Goal: Task Accomplishment & Management: Use online tool/utility

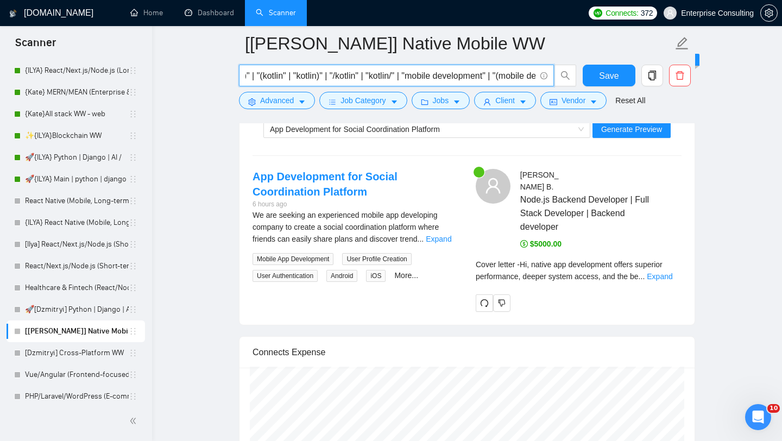
scroll to position [0, 599]
drag, startPoint x: 342, startPoint y: 75, endPoint x: 241, endPoint y: 72, distance: 101.0
click at [241, 72] on span "| iOS | "(iOS)" | "(iOS" | "iOS)" | "/iOS" | "iOS/" | swift | "(swift)" | "(swi…" at bounding box center [396, 76] width 315 height 22
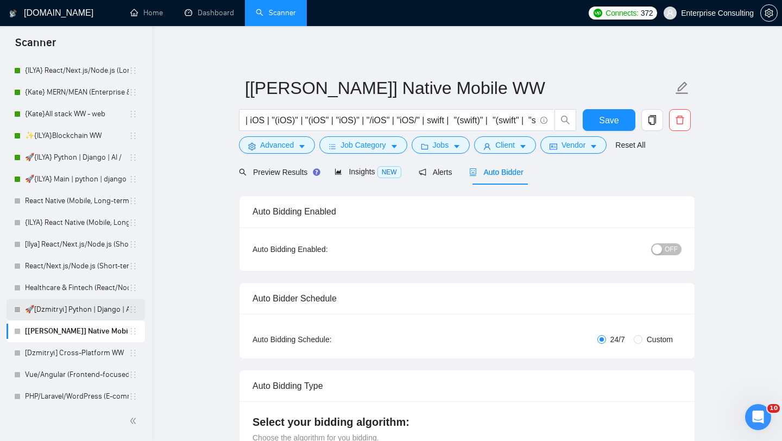
click at [79, 312] on link "🚀[Dzmitryi] Python | Django | AI /" at bounding box center [77, 310] width 104 height 22
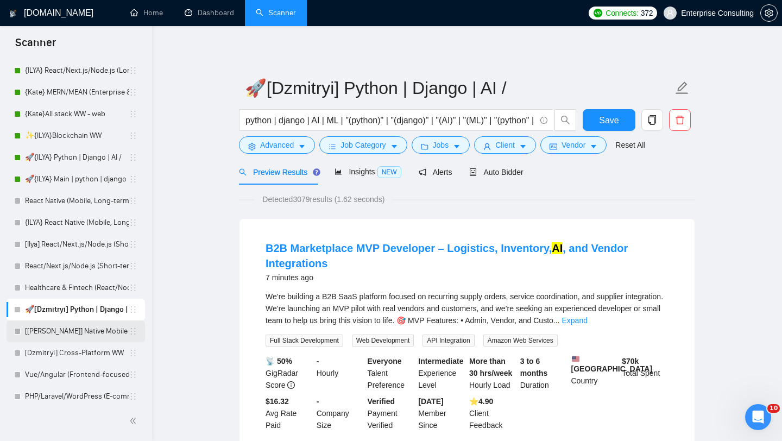
click at [71, 332] on link "[[PERSON_NAME]] Native Mobile WW" at bounding box center [77, 331] width 104 height 22
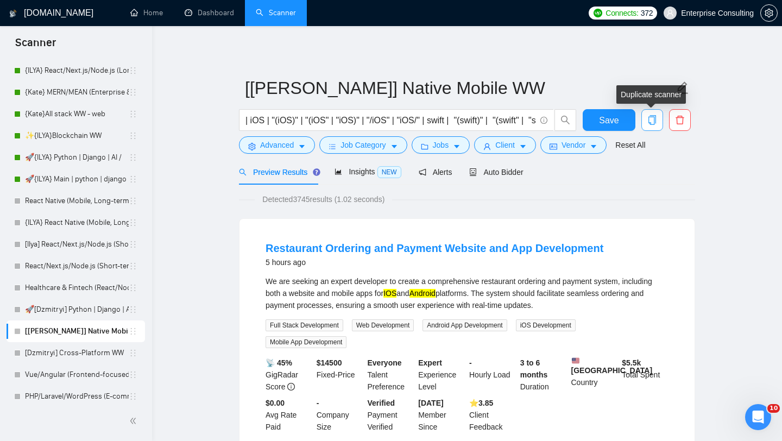
click at [648, 119] on icon "copy" at bounding box center [652, 120] width 8 height 10
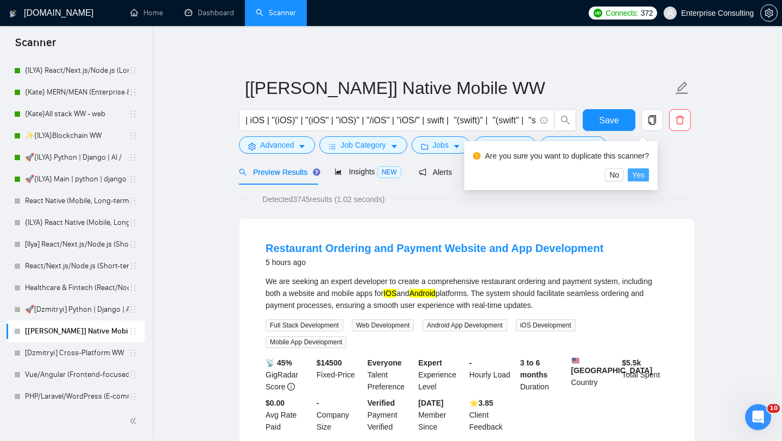
click at [645, 178] on span "Yes" at bounding box center [638, 175] width 12 height 12
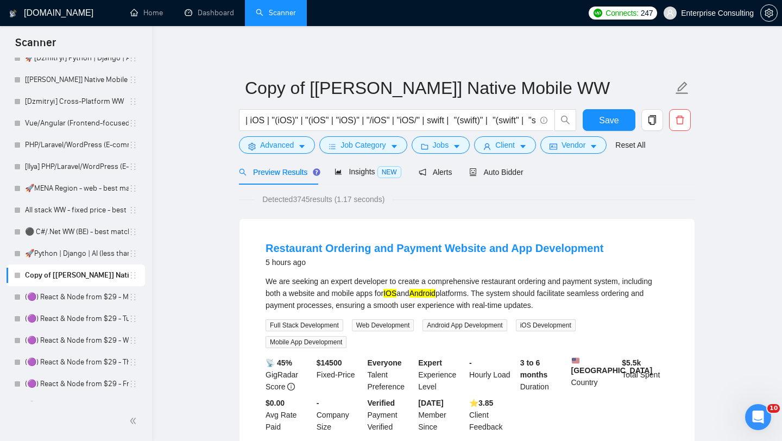
scroll to position [469, 0]
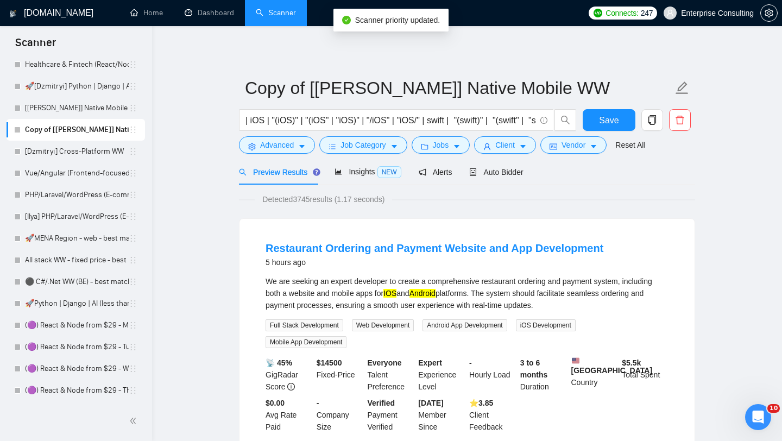
click at [77, 128] on link "Copy of [[PERSON_NAME]] Native Mobile WW" at bounding box center [77, 130] width 104 height 22
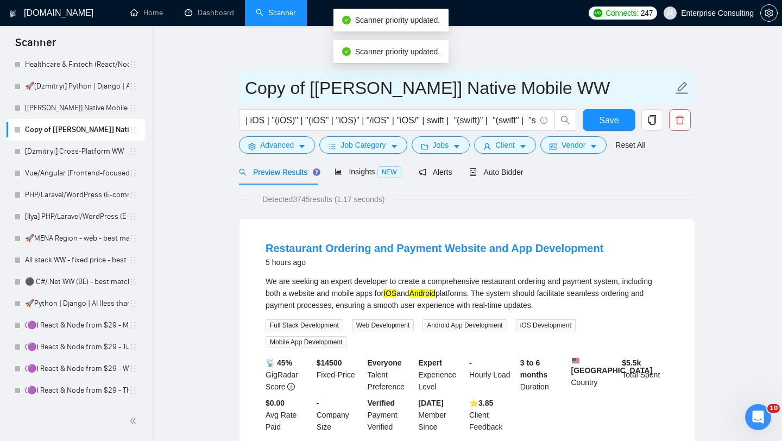
drag, startPoint x: 245, startPoint y: 90, endPoint x: 304, endPoint y: 91, distance: 58.6
click at [304, 91] on input "Copy of [[PERSON_NAME]] Native Mobile WW" at bounding box center [459, 87] width 428 height 27
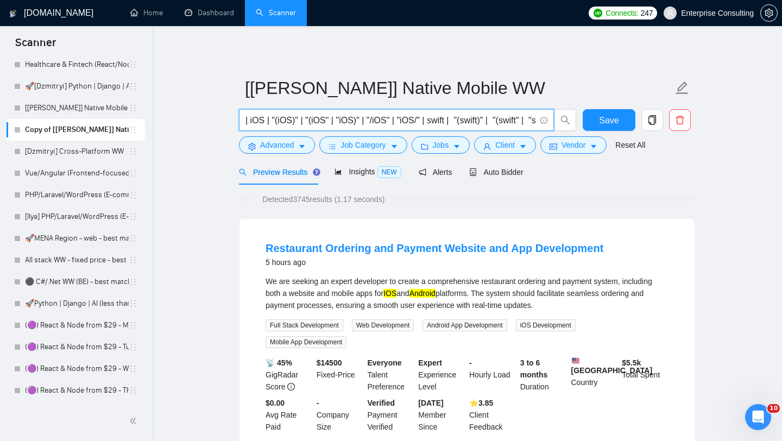
drag, startPoint x: 338, startPoint y: 113, endPoint x: 465, endPoint y: 105, distance: 126.8
click at [465, 105] on form "[[PERSON_NAME]] Native Mobile WW | iOS | "(iOS)" | "(iOS" | "iOS)" | "/iOS" | "…" at bounding box center [467, 115] width 456 height 89
click at [427, 125] on input "| iOS | "(iOS)" | "(iOS" | "iOS)" | "/iOS" | "iOS/" | swift | "(swift)" | "(swi…" at bounding box center [390, 120] width 290 height 14
drag, startPoint x: 444, startPoint y: 124, endPoint x: 539, endPoint y: 129, distance: 95.7
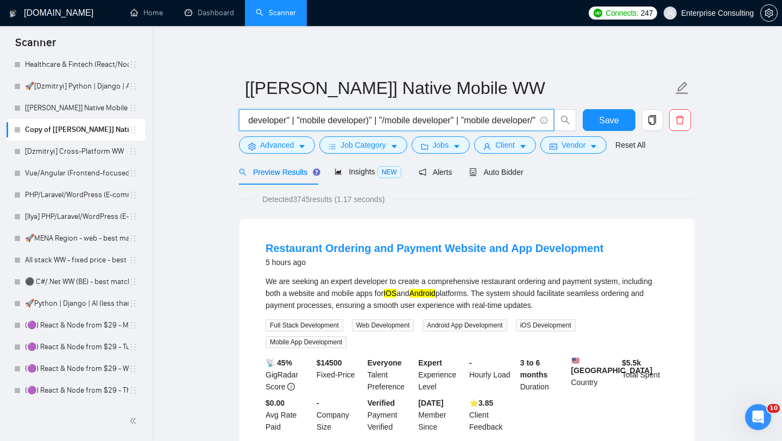
click at [539, 129] on span "| iOS | "(iOS)" | "(iOS" | "iOS)" | "/iOS" | "iOS/" | swift | "(swift)" | "(swi…" at bounding box center [396, 120] width 315 height 22
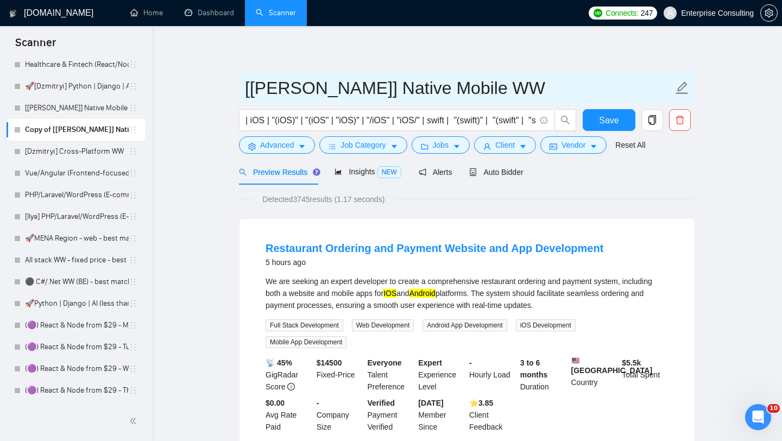
click at [346, 91] on input "[[PERSON_NAME]] Native Mobile WW" at bounding box center [459, 87] width 428 height 27
drag, startPoint x: 299, startPoint y: 88, endPoint x: 345, endPoint y: 87, distance: 46.2
click at [345, 87] on input "[[PERSON_NAME]] Native Mobile WW" at bounding box center [459, 87] width 428 height 27
type input "[[PERSON_NAME]] Cross-platform Mobile WW"
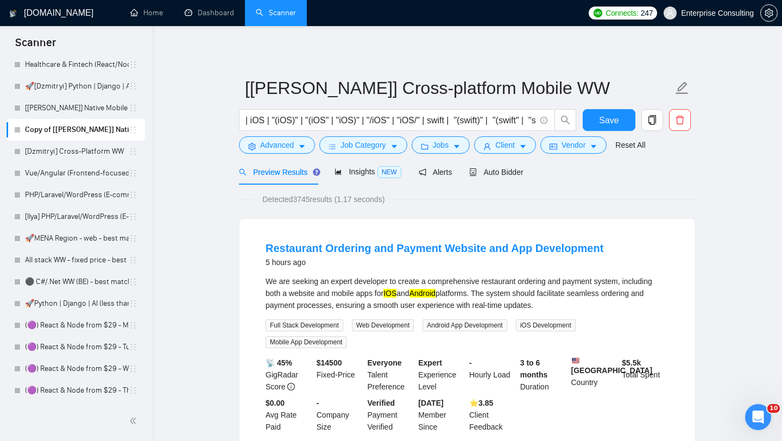
click at [619, 122] on button "Save" at bounding box center [609, 120] width 53 height 22
click at [58, 152] on link "[Dzmitryi] Cross-Platform WW" at bounding box center [77, 152] width 104 height 22
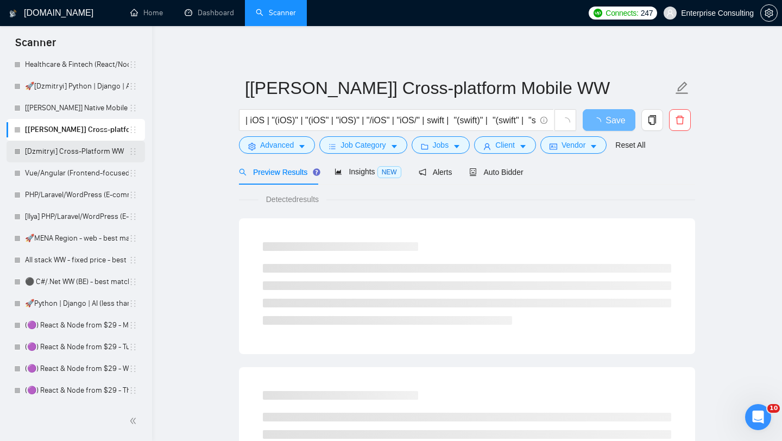
click at [56, 153] on link "[Dzmitryi] Cross-Platform WW" at bounding box center [77, 152] width 104 height 22
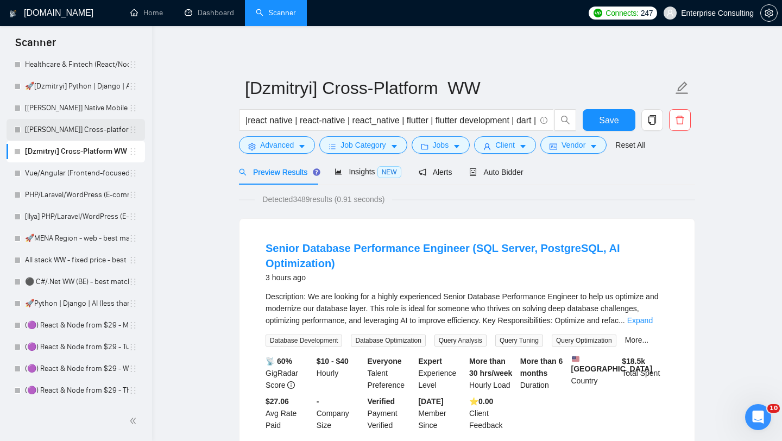
click at [67, 130] on link "[[PERSON_NAME]] Cross-platform Mobile WW" at bounding box center [77, 130] width 104 height 22
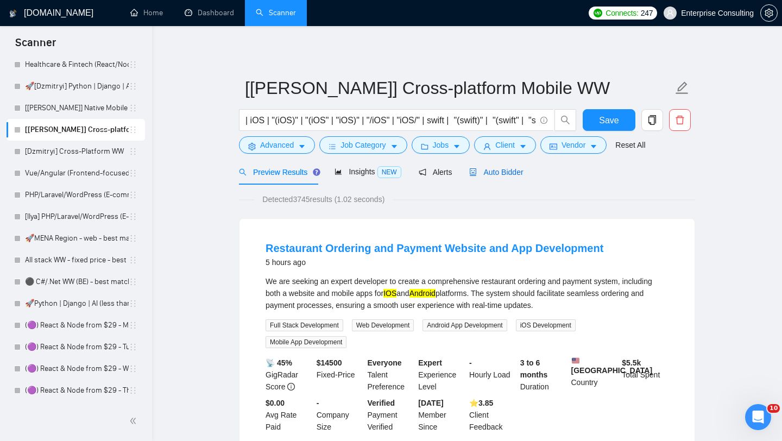
click at [485, 171] on span "Auto Bidder" at bounding box center [496, 172] width 54 height 9
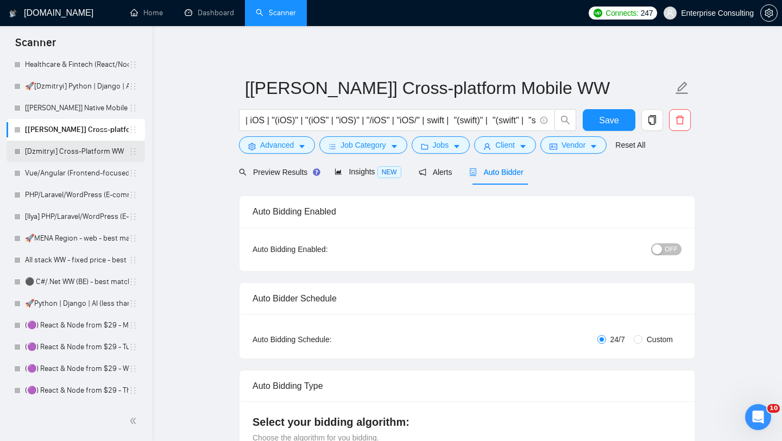
click at [70, 160] on link "[Dzmitryi] Cross-Platform WW" at bounding box center [77, 152] width 104 height 22
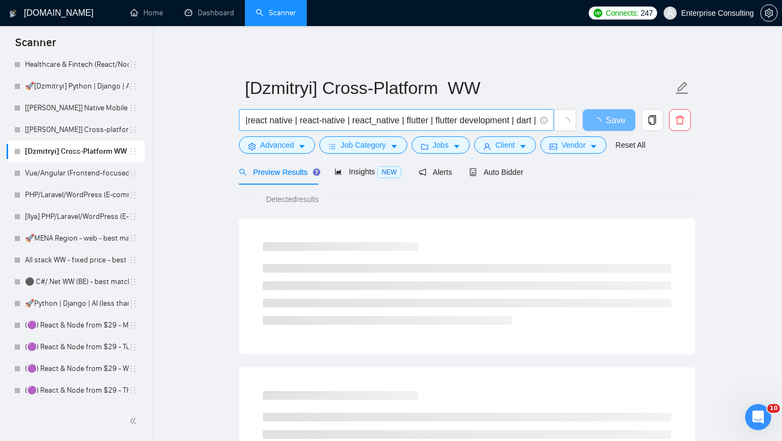
click at [291, 123] on input "|react native | react-native | react_native | flutter | flutter development | d…" at bounding box center [390, 120] width 290 height 14
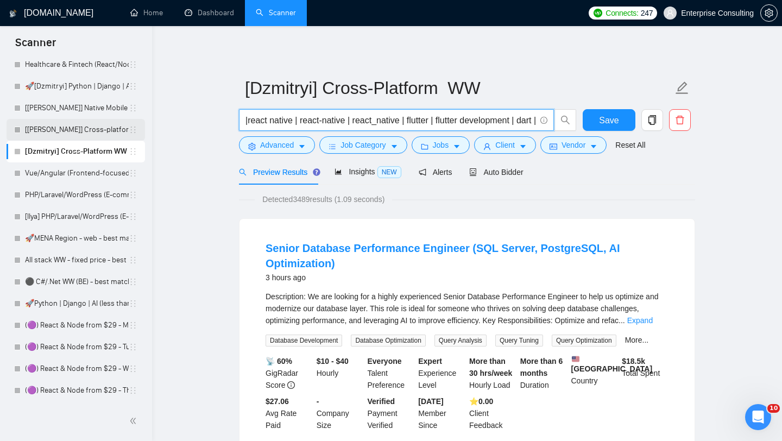
click at [90, 131] on link "[[PERSON_NAME]] Cross-platform Mobile WW" at bounding box center [77, 130] width 104 height 22
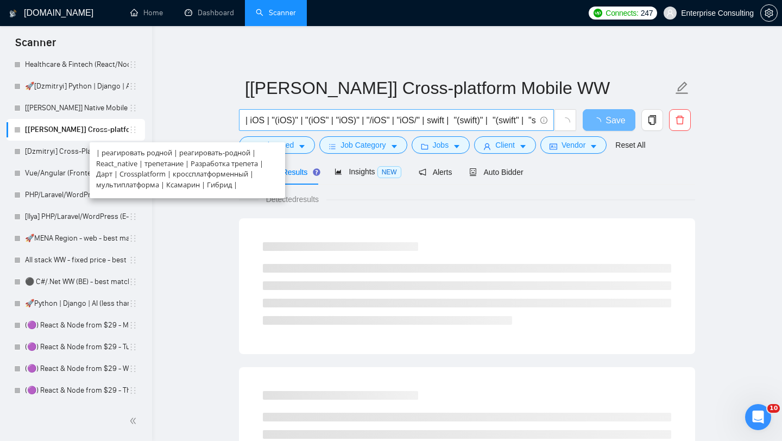
click at [358, 121] on input "| iOS | "(iOS)" | "(iOS" | "iOS)" | "/iOS" | "iOS/" | swift | "(swift)" | "(swi…" at bounding box center [390, 120] width 290 height 14
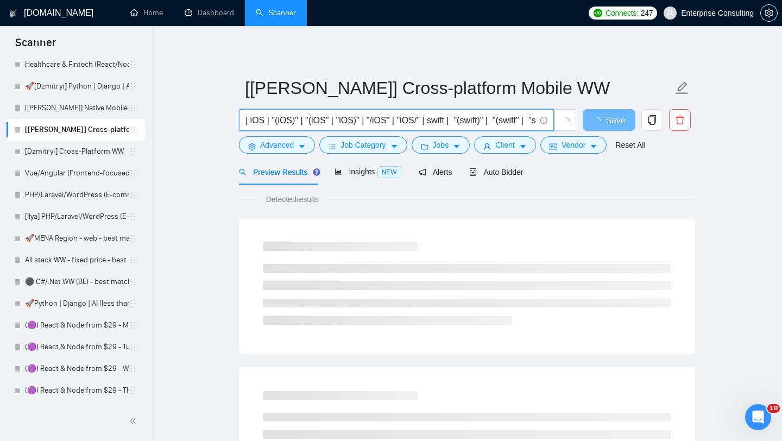
click at [358, 121] on input "| iOS | "(iOS)" | "(iOS" | "iOS)" | "/iOS" | "iOS/" | swift | "(swift)" | "(swi…" at bounding box center [390, 120] width 290 height 14
paste input "react native | react-native | react_native | flutter | flutter development | da…"
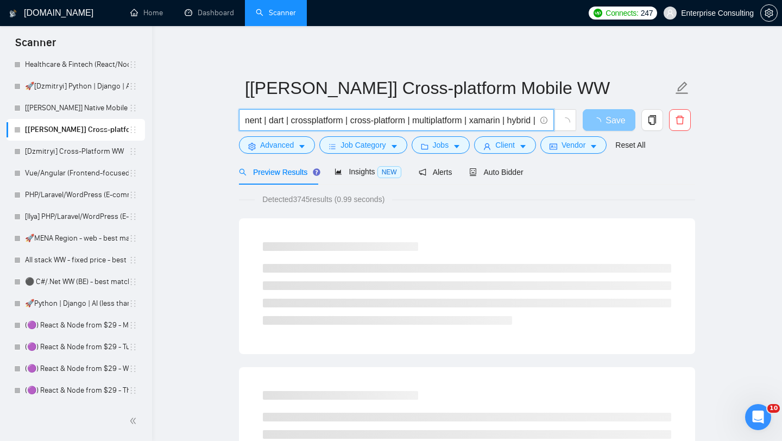
type input "|react native | react-native | react_native | flutter | flutter development | d…"
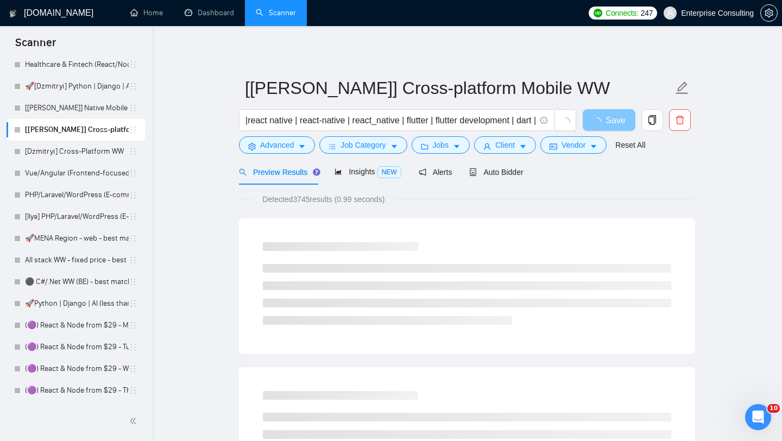
click at [619, 119] on span "Save" at bounding box center [615, 120] width 20 height 14
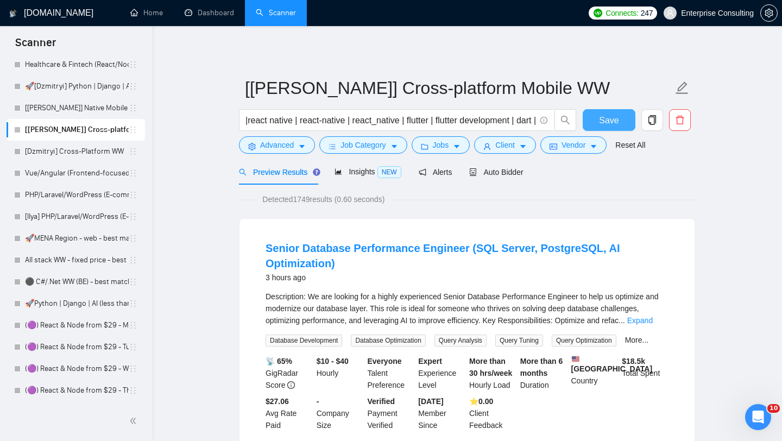
click at [618, 127] on button "Save" at bounding box center [609, 120] width 53 height 22
click at [91, 155] on link "[Dzmitryi] Cross-Platform WW" at bounding box center [77, 152] width 104 height 22
